Goal: Task Accomplishment & Management: Manage account settings

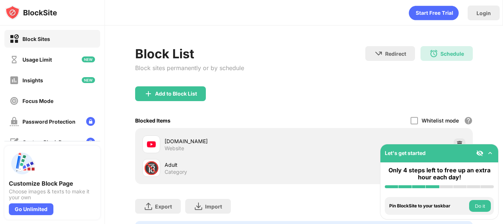
click at [431, 50] on img at bounding box center [434, 53] width 9 height 9
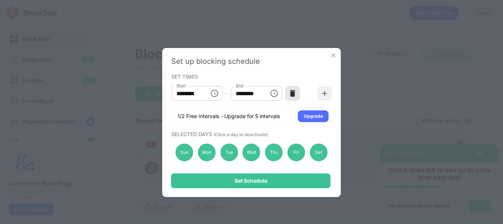
click at [295, 91] on img at bounding box center [292, 93] width 7 height 7
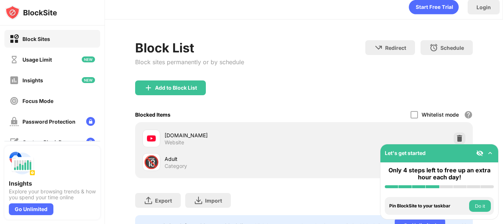
scroll to position [6, 0]
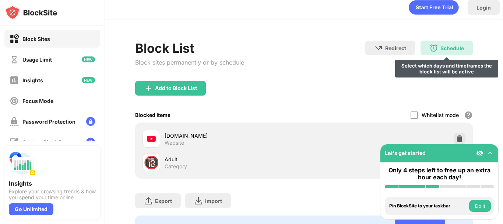
click at [441, 50] on div "Schedule" at bounding box center [453, 48] width 24 height 6
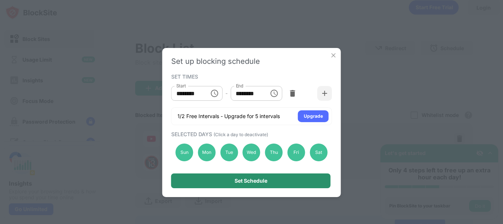
click at [257, 183] on div "Set Schedule" at bounding box center [251, 181] width 33 height 6
